Goal: Book appointment/travel/reservation

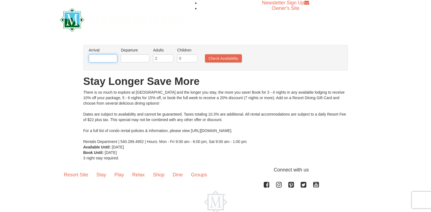
click at [101, 58] on input "text" at bounding box center [103, 58] width 28 height 8
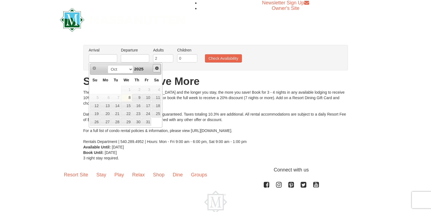
click at [156, 69] on span "Next" at bounding box center [157, 68] width 4 height 4
click at [107, 115] on link "22" at bounding box center [105, 114] width 10 height 8
type input "[DATE]"
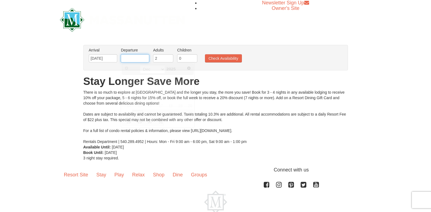
click at [128, 58] on input "text" at bounding box center [135, 58] width 28 height 8
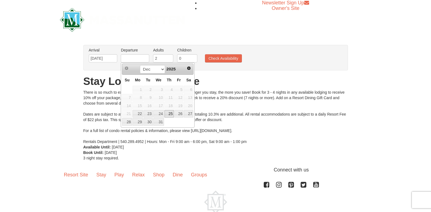
click at [170, 114] on link "25" at bounding box center [169, 114] width 9 height 8
type input "[DATE]"
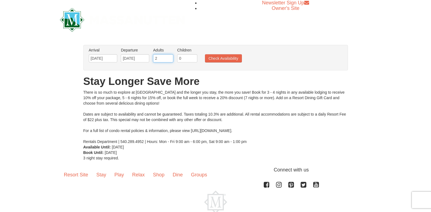
click at [163, 59] on input "2" at bounding box center [163, 58] width 20 height 8
click at [171, 57] on input "3" at bounding box center [163, 58] width 20 height 8
click at [172, 57] on input "4" at bounding box center [163, 58] width 20 height 8
click at [170, 57] on input "5" at bounding box center [163, 58] width 20 height 8
click at [167, 57] on input "6" at bounding box center [163, 58] width 20 height 8
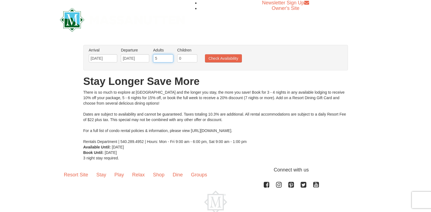
type input "5"
click at [170, 59] on input "5" at bounding box center [163, 58] width 20 height 8
click at [182, 59] on input "0" at bounding box center [187, 58] width 20 height 8
type input "1"
click at [192, 57] on input "1" at bounding box center [187, 58] width 20 height 8
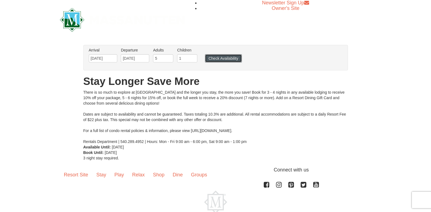
click at [223, 58] on button "Check Availability" at bounding box center [223, 58] width 37 height 8
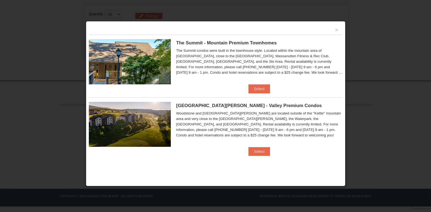
scroll to position [169, 0]
click at [256, 88] on button "Select" at bounding box center [260, 88] width 22 height 9
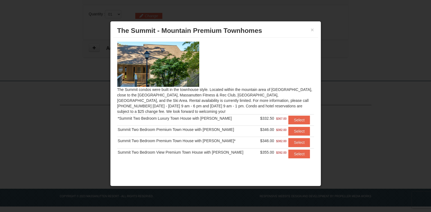
scroll to position [4, 0]
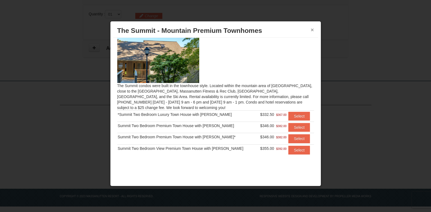
click at [311, 30] on button "×" at bounding box center [312, 29] width 3 height 5
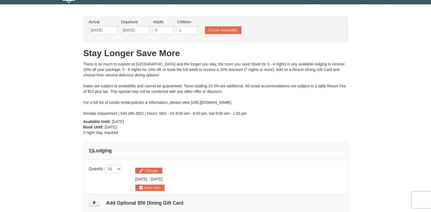
scroll to position [5, 0]
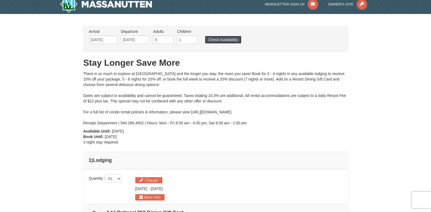
click at [226, 39] on button "Check Availability" at bounding box center [223, 40] width 36 height 8
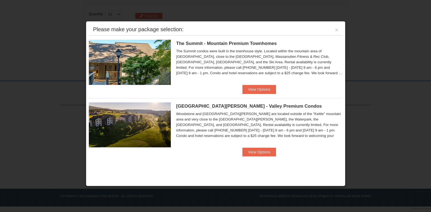
scroll to position [5, 0]
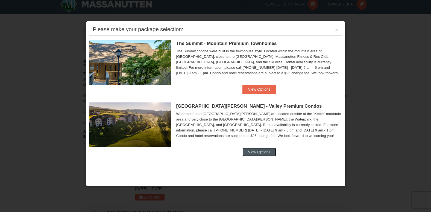
click at [260, 153] on button "View Options" at bounding box center [259, 151] width 33 height 9
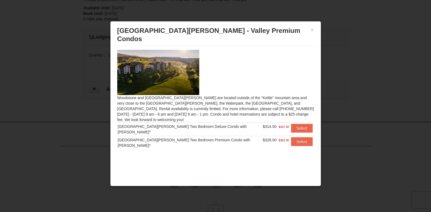
scroll to position [115, 0]
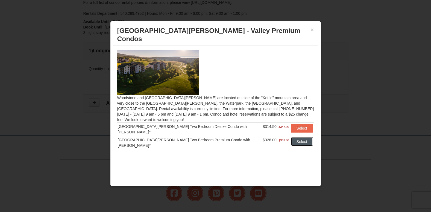
click at [298, 137] on button "Select" at bounding box center [302, 141] width 22 height 9
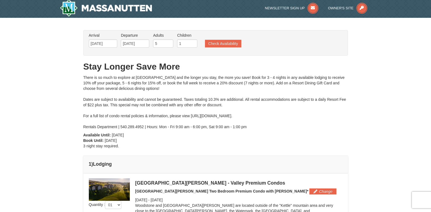
scroll to position [0, 0]
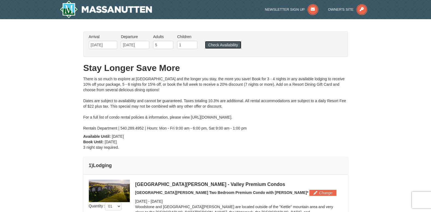
click at [222, 46] on button "Check Availability" at bounding box center [223, 45] width 36 height 8
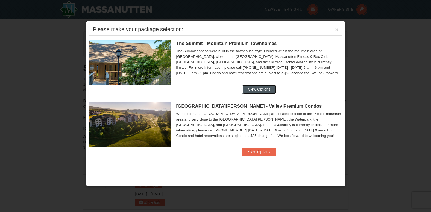
click at [256, 89] on button "View Options" at bounding box center [259, 89] width 33 height 9
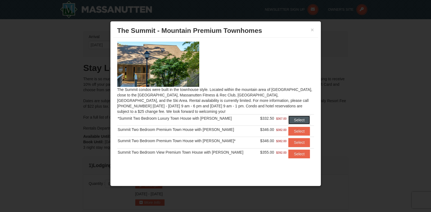
click at [295, 119] on button "Select" at bounding box center [300, 119] width 22 height 9
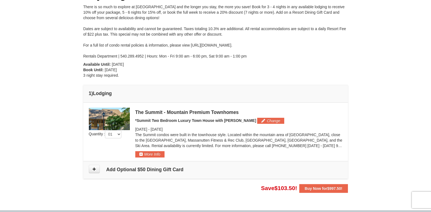
scroll to position [82, 0]
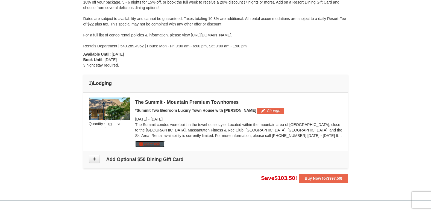
click at [151, 143] on button "More Info" at bounding box center [149, 144] width 29 height 6
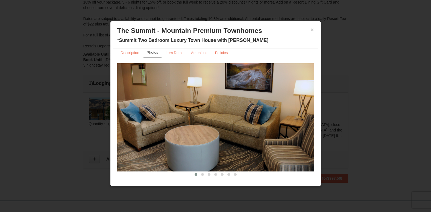
scroll to position [0, 0]
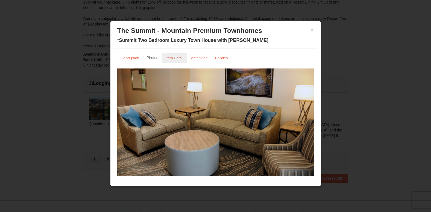
click at [173, 60] on small "Item Detail" at bounding box center [175, 58] width 18 height 4
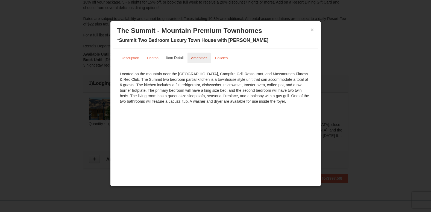
click at [198, 59] on small "Amenities" at bounding box center [199, 58] width 16 height 4
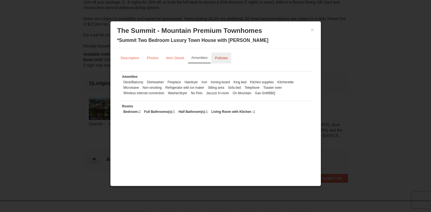
click at [222, 59] on small "Policies" at bounding box center [221, 58] width 13 height 4
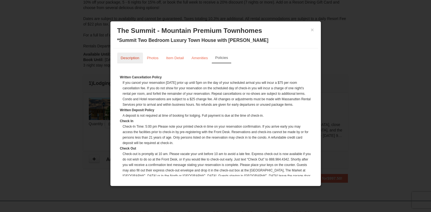
click at [134, 59] on small "Description" at bounding box center [130, 58] width 19 height 4
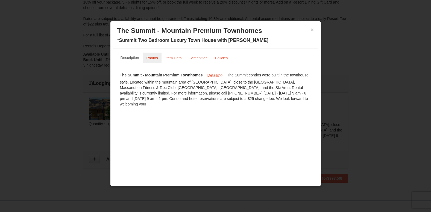
click at [150, 58] on small "Photos" at bounding box center [152, 58] width 11 height 4
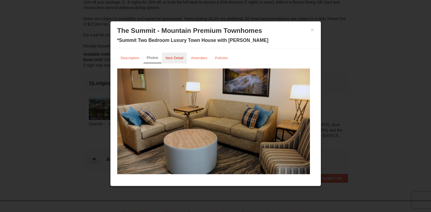
click at [169, 58] on small "Item Detail" at bounding box center [175, 58] width 18 height 4
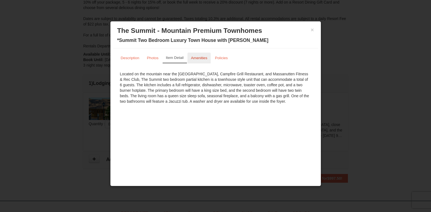
click at [201, 57] on small "Amenities" at bounding box center [199, 58] width 16 height 4
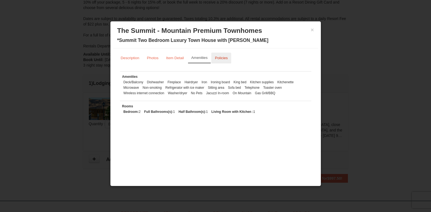
click at [219, 58] on small "Policies" at bounding box center [221, 58] width 13 height 4
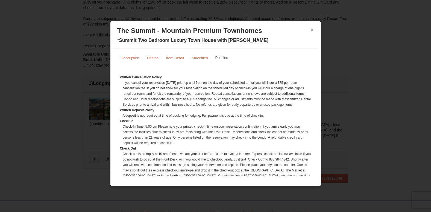
click at [312, 31] on button "×" at bounding box center [312, 29] width 3 height 5
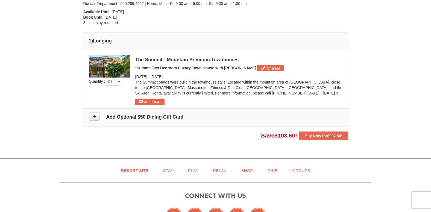
scroll to position [120, 0]
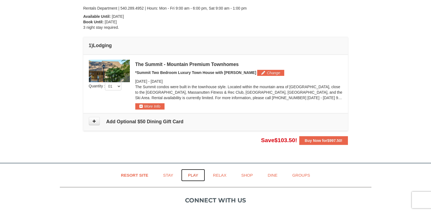
click at [194, 176] on link "Play" at bounding box center [193, 175] width 24 height 12
